Goal: Information Seeking & Learning: Check status

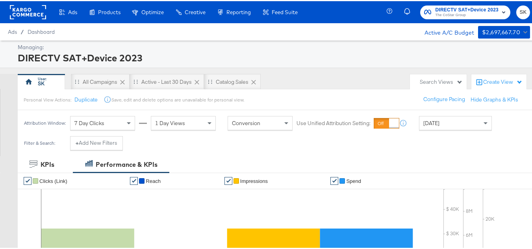
click at [37, 8] on rect at bounding box center [28, 11] width 36 height 14
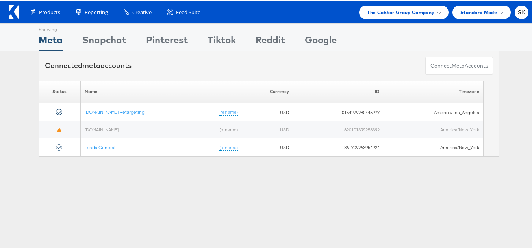
click at [410, 13] on span "The CoStar Group Company" at bounding box center [400, 11] width 67 height 8
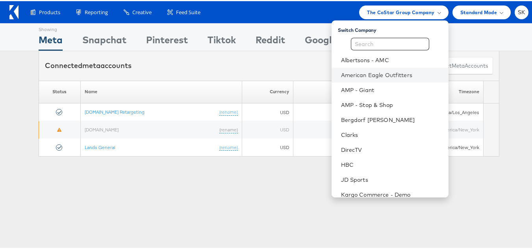
click at [380, 68] on li "American Eagle Outfitters" at bounding box center [390, 74] width 117 height 15
click at [379, 73] on link "American Eagle Outfitters" at bounding box center [391, 74] width 101 height 8
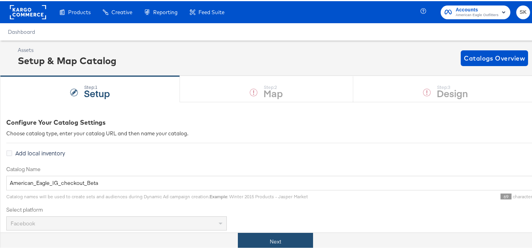
click at [274, 237] on button "Next" at bounding box center [275, 241] width 75 height 18
click at [266, 244] on button "Next" at bounding box center [275, 241] width 75 height 18
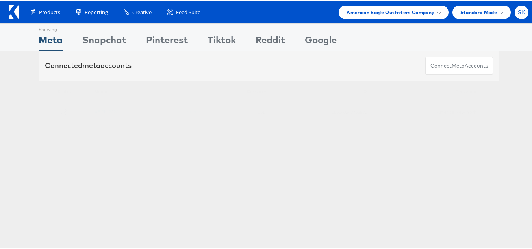
click at [518, 12] on span "SK" at bounding box center [521, 11] width 7 height 5
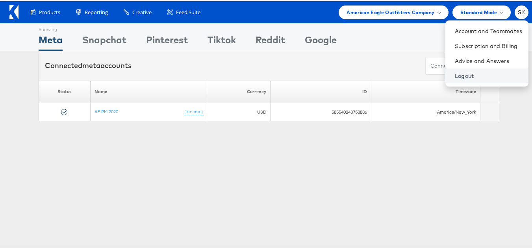
click at [455, 73] on link "Logout" at bounding box center [488, 75] width 67 height 8
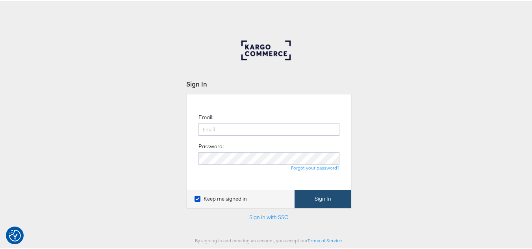
type input "[PERSON_NAME][EMAIL_ADDRESS][DOMAIN_NAME]"
click at [320, 205] on button "Sign In" at bounding box center [323, 198] width 57 height 18
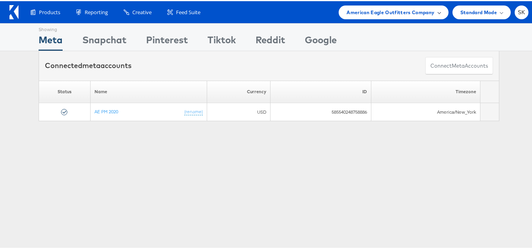
click at [378, 12] on span "American Eagle Outfitters Company" at bounding box center [391, 11] width 88 height 8
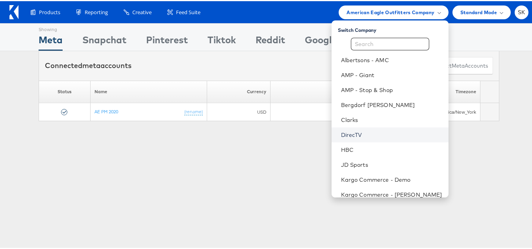
click at [351, 131] on link "DirecTV" at bounding box center [391, 134] width 101 height 8
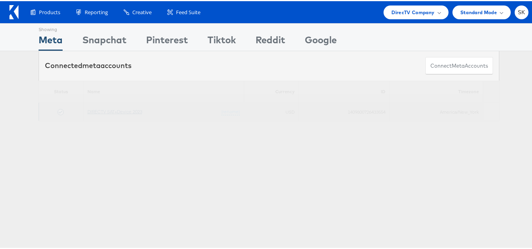
click at [127, 111] on link "DIRECTV SAT+Device 2023" at bounding box center [114, 111] width 55 height 6
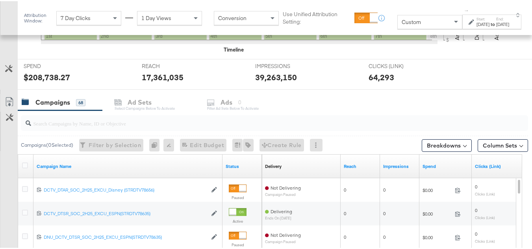
scroll to position [315, 0]
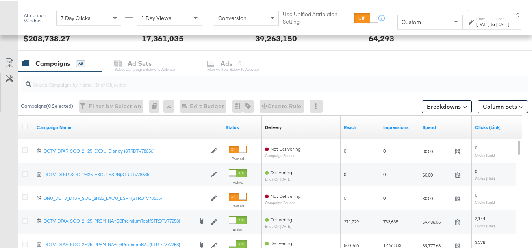
click at [74, 82] on input "search" at bounding box center [257, 80] width 452 height 15
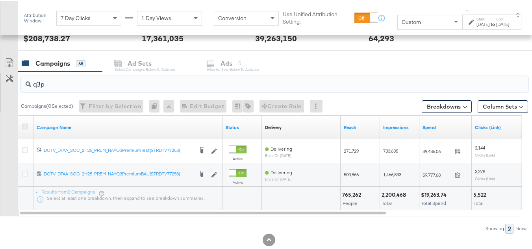
type input "q3p"
click at [25, 126] on icon at bounding box center [25, 126] width 6 height 6
click at [0, 0] on input "checkbox" at bounding box center [0, 0] width 0 height 0
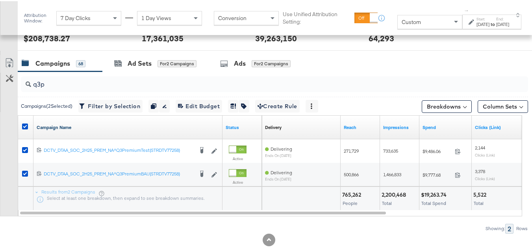
click at [71, 126] on link "Campaign Name" at bounding box center [128, 126] width 183 height 6
click at [71, 126] on link "Campaign Name ↓" at bounding box center [128, 126] width 183 height 6
click at [490, 26] on div "to" at bounding box center [493, 23] width 7 height 6
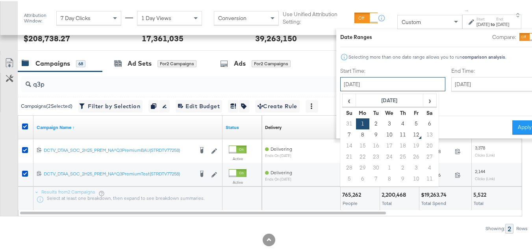
click at [382, 80] on input "September 1st 2025" at bounding box center [393, 83] width 105 height 14
click at [356, 95] on th "September 2025" at bounding box center [389, 99] width 67 height 13
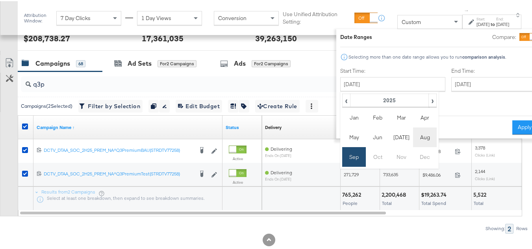
click at [413, 136] on td "Aug" at bounding box center [425, 137] width 24 height 20
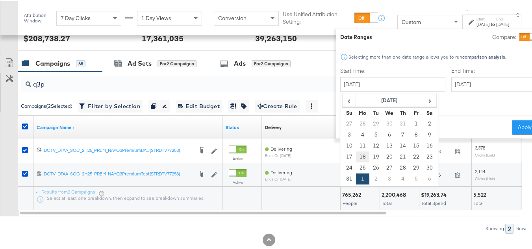
click at [356, 156] on td "18" at bounding box center [362, 156] width 13 height 11
type input "August 18th 2025"
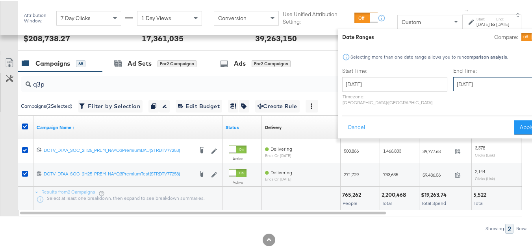
click at [480, 79] on input "September 7th 2025" at bounding box center [495, 83] width 83 height 14
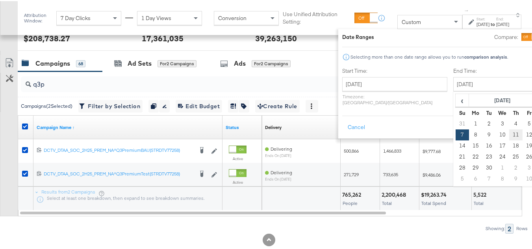
click at [510, 135] on td "11" at bounding box center [516, 133] width 13 height 11
type input "September 11th 2025"
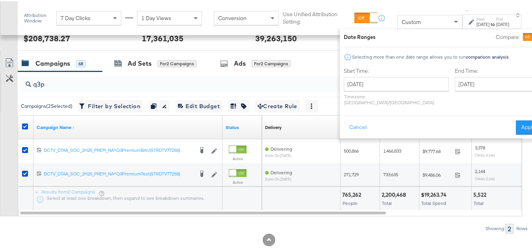
click at [500, 129] on div "Date Ranges Compare: Selecting more than one date range allows you to run compa…" at bounding box center [442, 83] width 205 height 110
click at [516, 124] on button "Apply" at bounding box center [528, 126] width 25 height 14
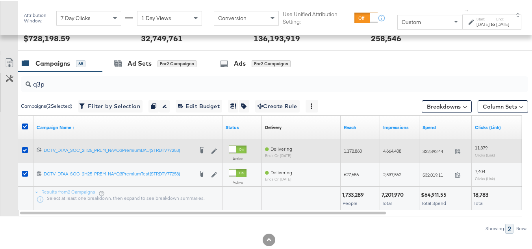
click at [435, 152] on span "$32,892.44" at bounding box center [437, 150] width 29 height 6
copy div "$32,892.44"
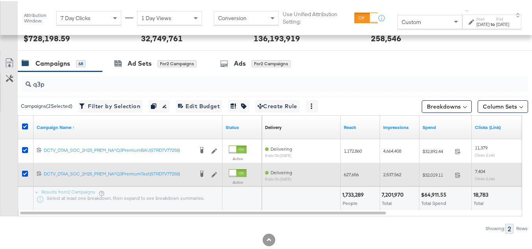
click at [432, 177] on span "$32,019.11" at bounding box center [437, 174] width 29 height 6
copy div "$32,019.11"
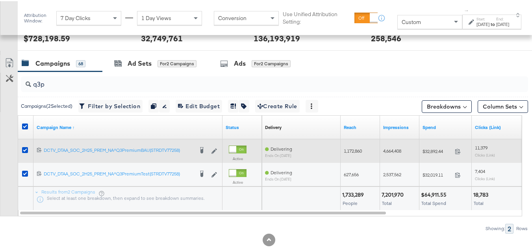
click at [389, 149] on span "4,664,408" at bounding box center [392, 150] width 18 height 6
click at [364, 151] on div "1,172,860" at bounding box center [360, 150] width 33 height 6
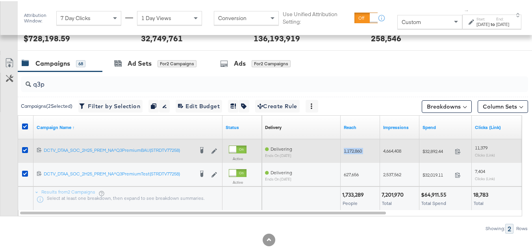
copy span "1,172,860"
click at [357, 150] on span "1,172,860" at bounding box center [353, 150] width 18 height 6
click at [402, 151] on span "4,664,408" at bounding box center [392, 150] width 18 height 6
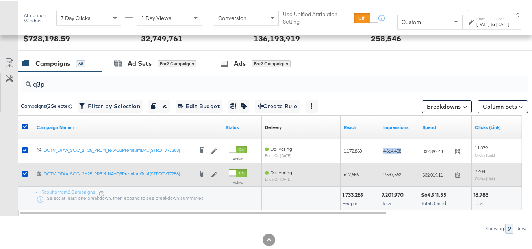
copy span "4,664,408"
click at [354, 168] on div "627,656" at bounding box center [360, 174] width 39 height 13
copy span "627,656"
click at [388, 174] on span "2,537,562" at bounding box center [392, 174] width 18 height 6
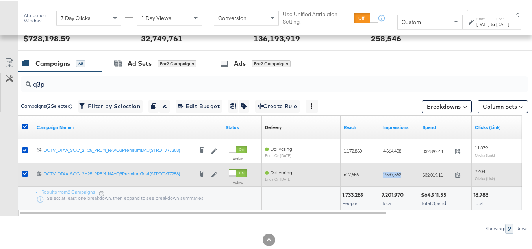
click at [388, 174] on span "2,537,562" at bounding box center [392, 174] width 18 height 6
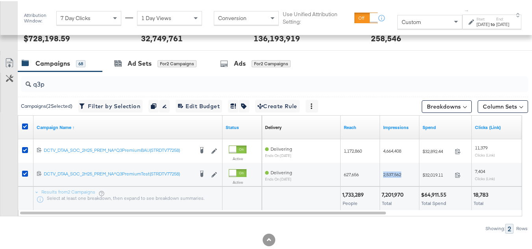
copy span "2,537,562"
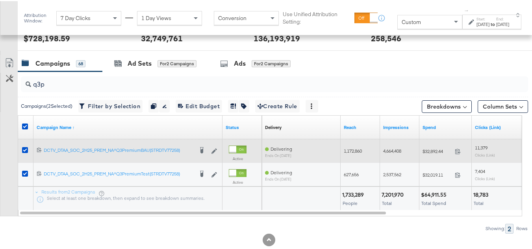
click at [477, 144] on span "11,379" at bounding box center [481, 147] width 13 height 6
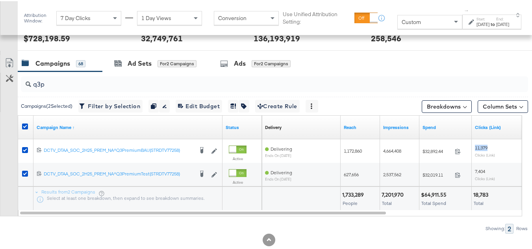
copy span "11,379"
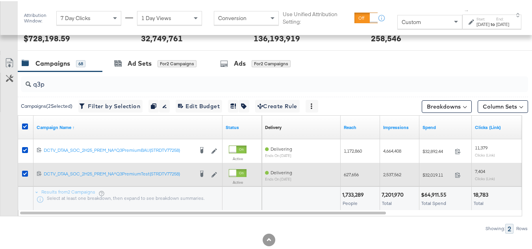
click at [486, 174] on div "7,404 Clicks (Link)" at bounding box center [511, 174] width 73 height 12
click at [479, 167] on div "7,404 Clicks (Link)" at bounding box center [511, 173] width 79 height 19
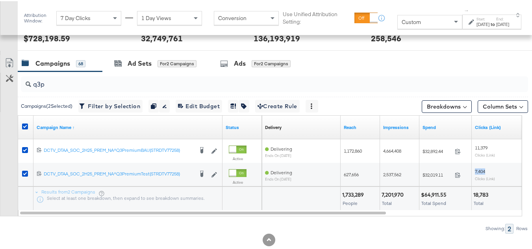
copy span "7,404"
click at [392, 195] on div "7,201,970" at bounding box center [394, 193] width 24 height 7
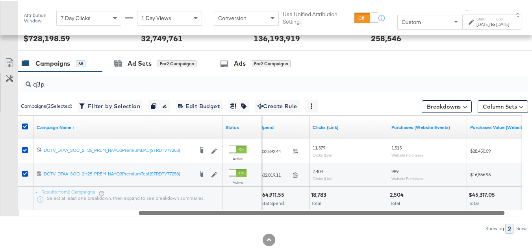
drag, startPoint x: 382, startPoint y: 210, endPoint x: 513, endPoint y: 220, distance: 131.2
click at [513, 220] on div "q3p Campaigns ( 2 Selected) Filter by Selection Filter 2 campaigns Duplicate 2 …" at bounding box center [264, 152] width 529 height 162
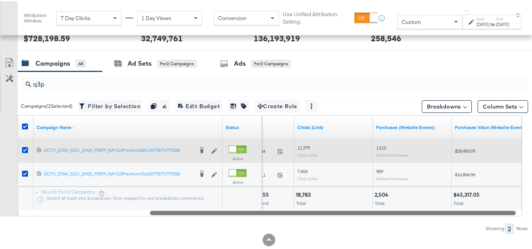
click at [381, 147] on span "1,515" at bounding box center [381, 147] width 10 height 6
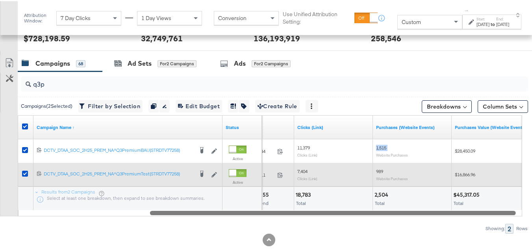
copy span "1,515"
click at [385, 168] on div "989 Website Purchases" at bounding box center [412, 174] width 73 height 12
copy span "989"
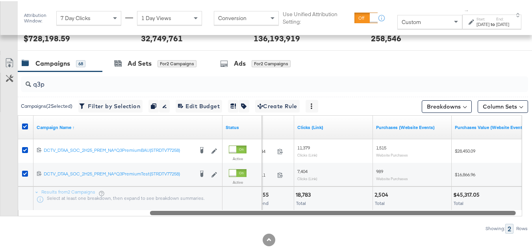
click at [434, 192] on div at bounding box center [420, 193] width 59 height 7
click at [477, 26] on div "Aug 18th 2025" at bounding box center [483, 23] width 13 height 6
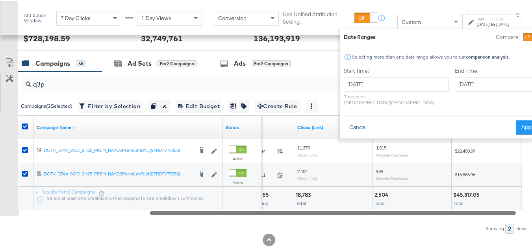
click at [344, 119] on button "Cancel" at bounding box center [358, 126] width 28 height 14
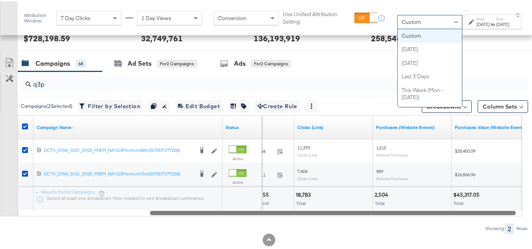
click at [405, 20] on div "Custom" at bounding box center [430, 20] width 64 height 13
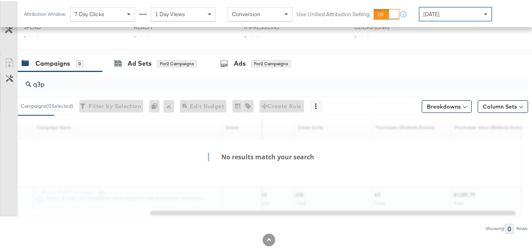
scroll to position [307, 0]
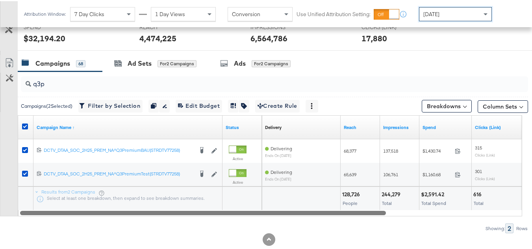
drag, startPoint x: 470, startPoint y: 216, endPoint x: 105, endPoint y: 200, distance: 365.3
click at [105, 200] on div "Campaign Name ↑ Status Delivery Sorting Unavailable Reach Impressions Spend Cli…" at bounding box center [270, 164] width 505 height 101
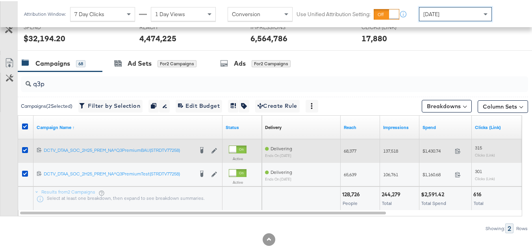
click at [432, 149] on span "$1,430.74" at bounding box center [437, 150] width 29 height 6
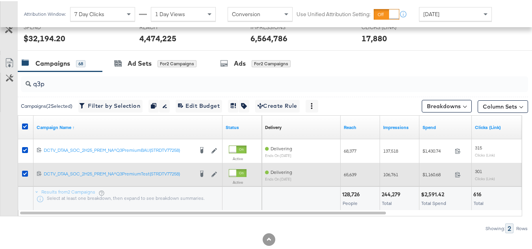
click at [436, 175] on span "$1,160.68" at bounding box center [437, 174] width 29 height 6
